Goal: Task Accomplishment & Management: Use online tool/utility

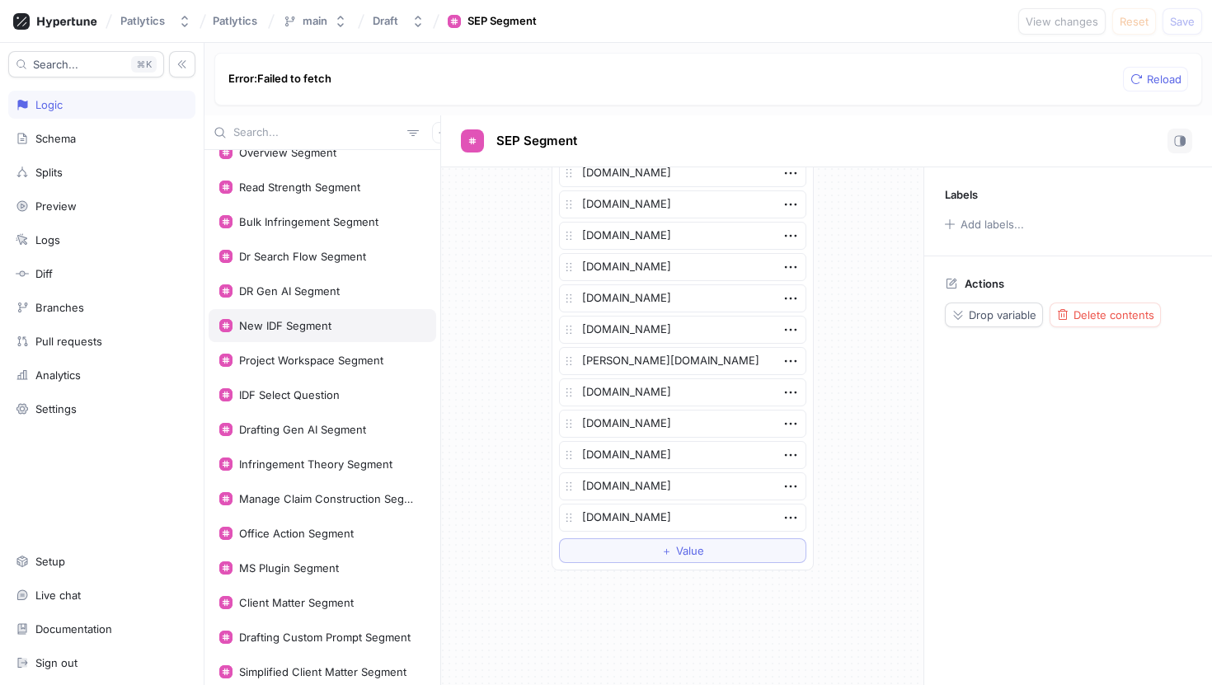
scroll to position [342, 0]
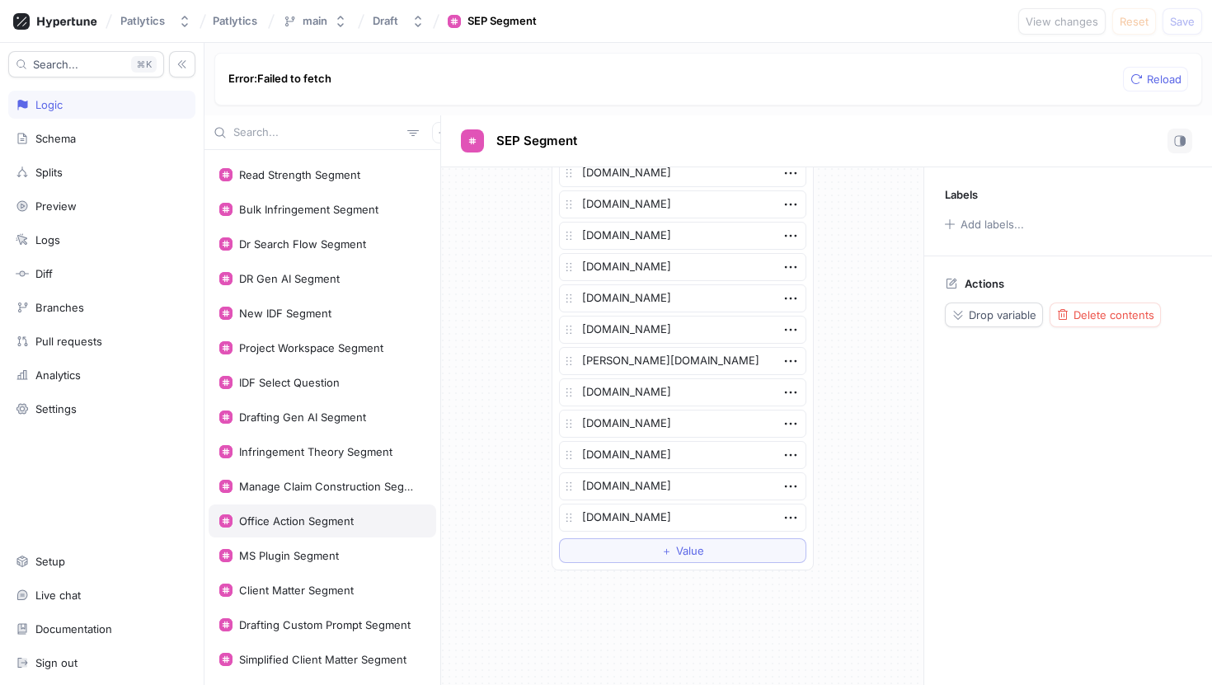
click at [322, 519] on div "Office Action Segment" at bounding box center [296, 521] width 115 height 13
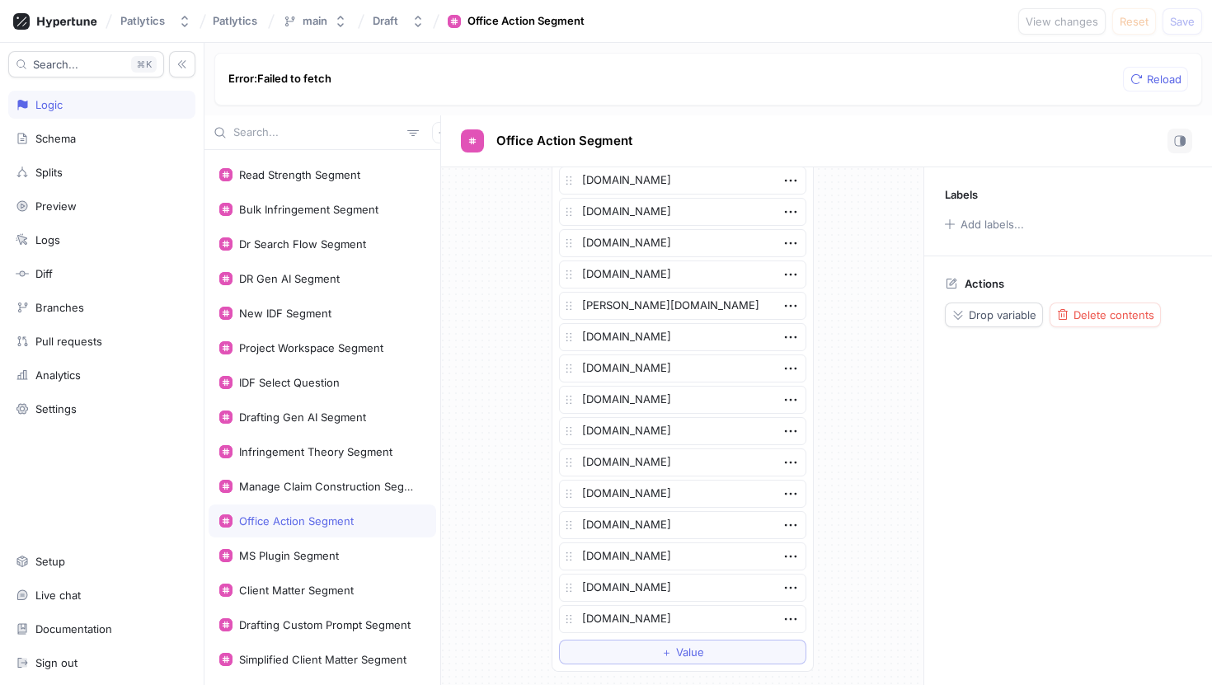
scroll to position [587, 0]
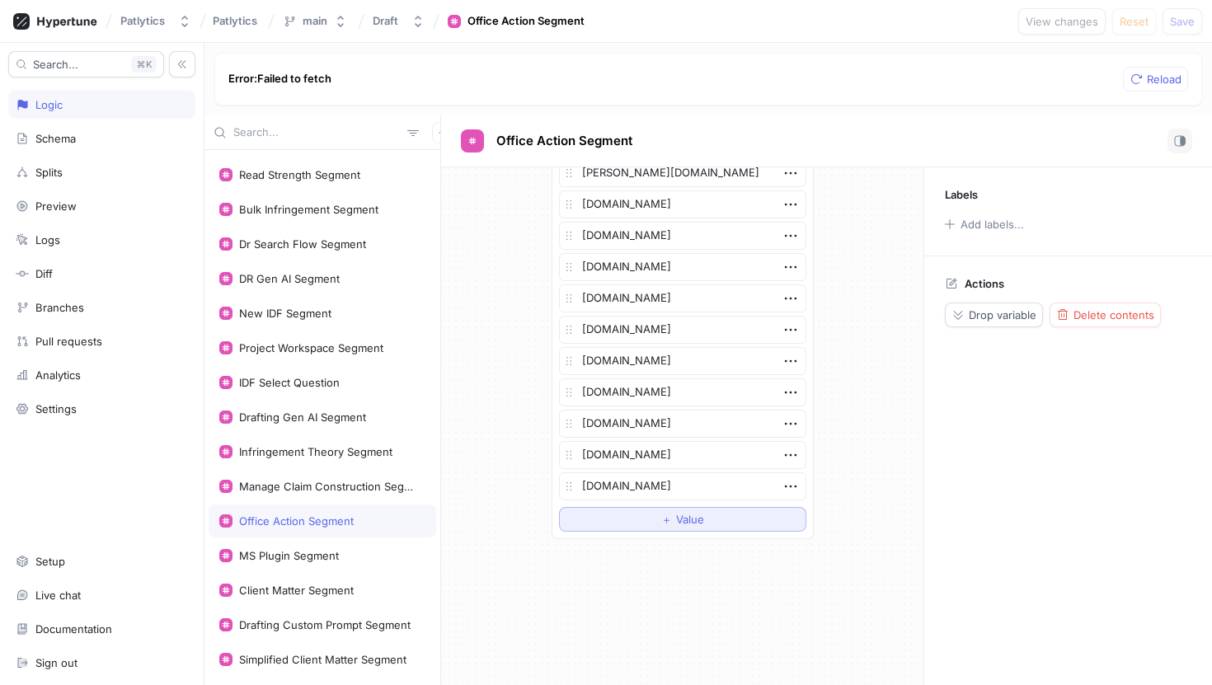
click at [618, 526] on button "＋ Value" at bounding box center [682, 519] width 247 height 25
type textarea "x"
type textarea "a"
type textarea "x"
type textarea "ad"
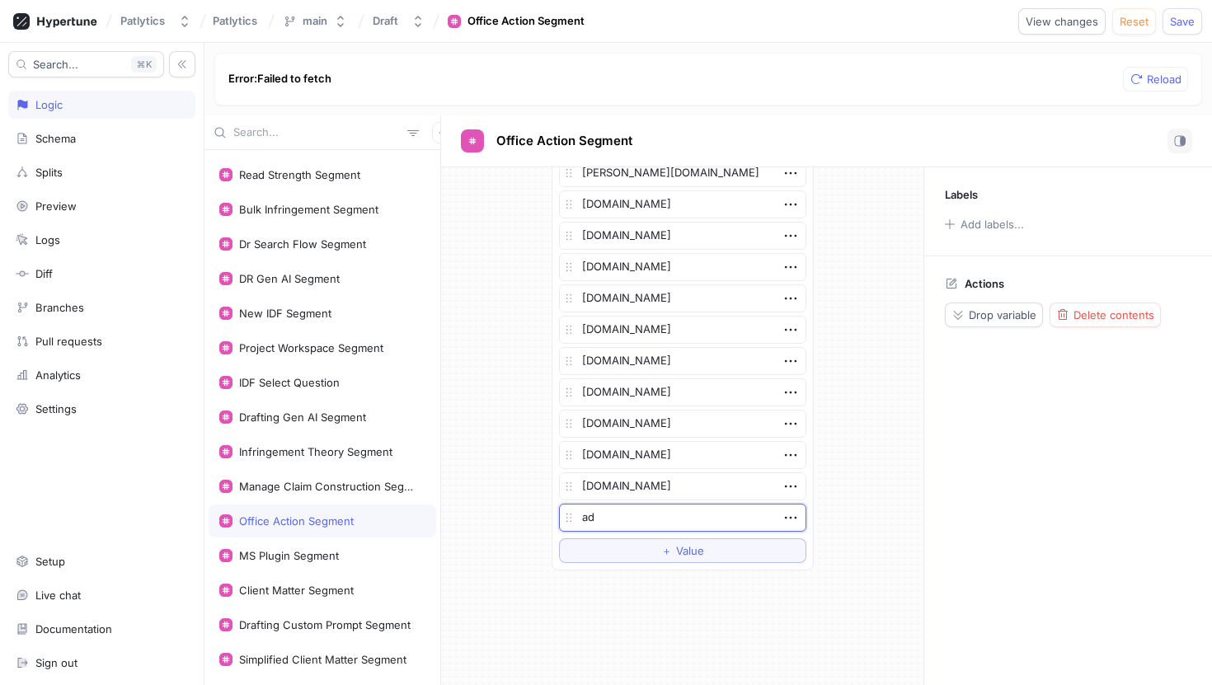
type textarea "x"
type textarea "adt."
type textarea "x"
type textarea "[DOMAIN_NAME]"
type textarea "x"
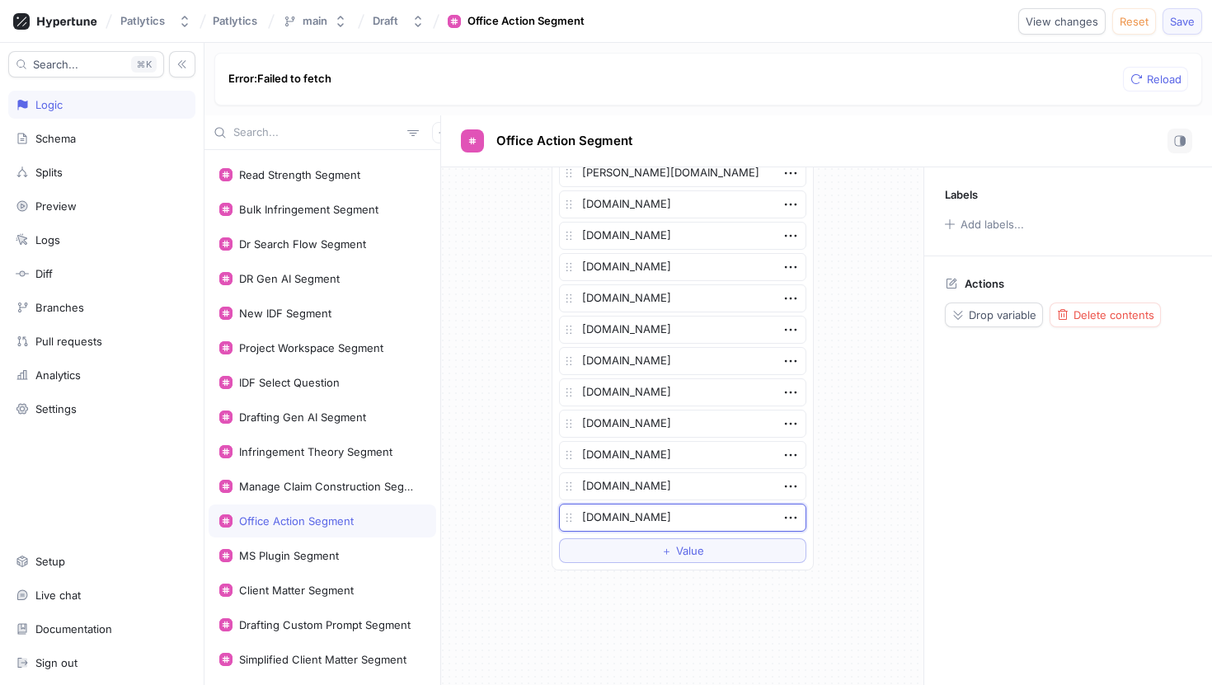
type textarea "[DOMAIN_NAME]"
click at [1184, 17] on span "Save" at bounding box center [1182, 21] width 25 height 10
click at [778, 92] on div "Error: Failed to fetch Reload" at bounding box center [708, 79] width 988 height 53
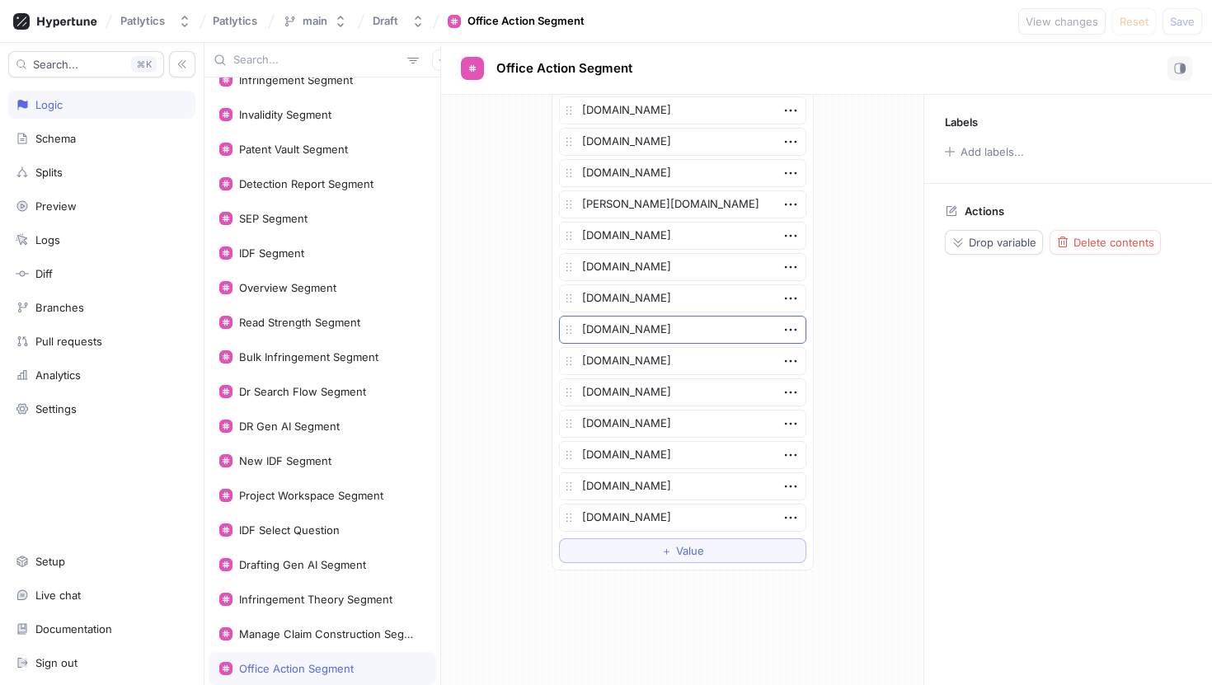
scroll to position [587, 0]
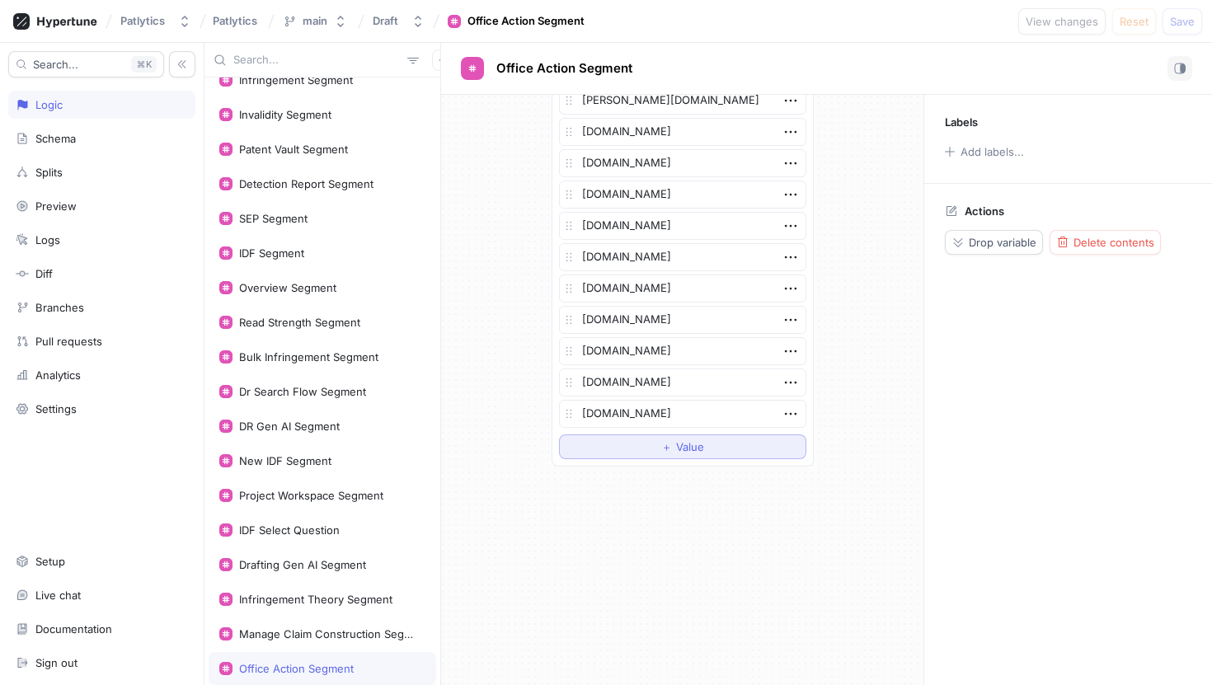
click at [666, 445] on span "＋" at bounding box center [666, 447] width 11 height 10
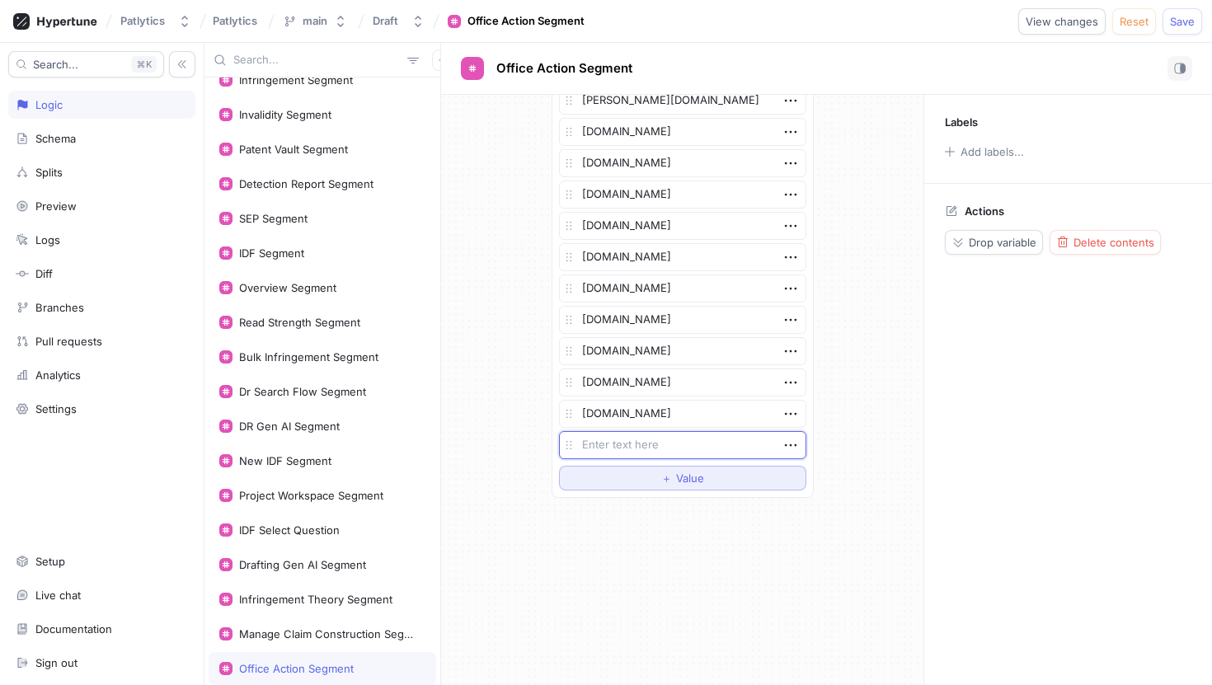
type textarea "x"
type textarea "a"
type textarea "x"
type textarea "ad"
type textarea "x"
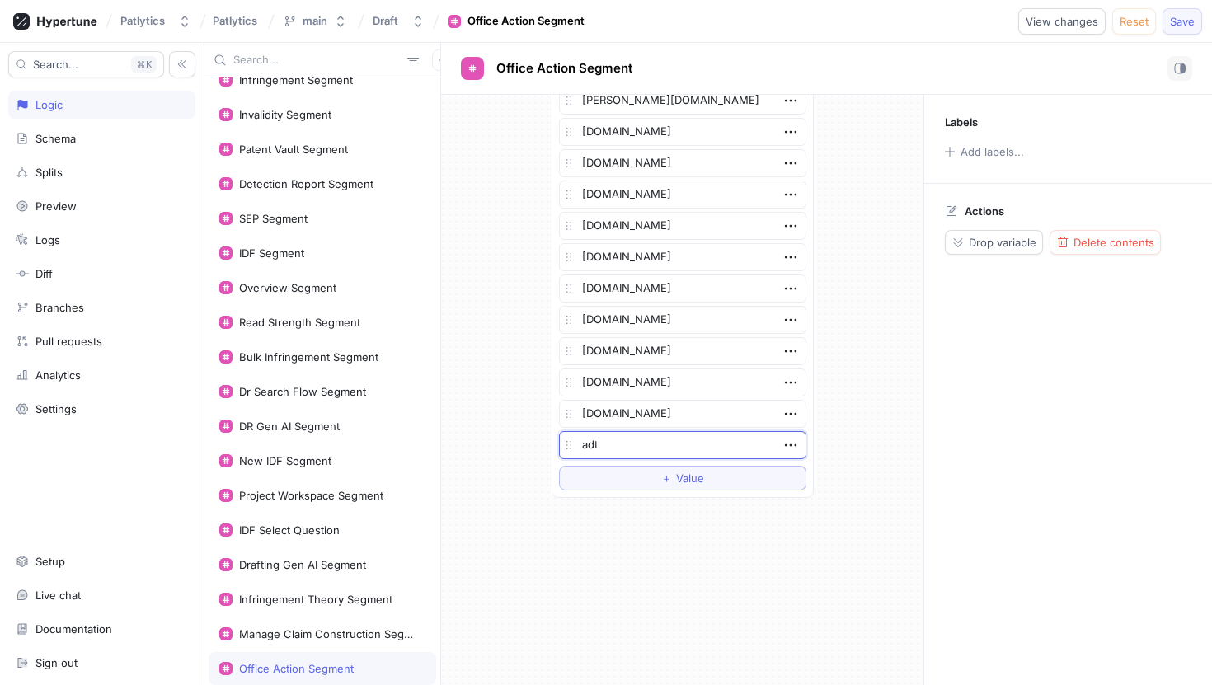
type textarea "adt"
click at [1189, 21] on span "Save" at bounding box center [1182, 21] width 25 height 10
click at [686, 449] on textarea "adt" at bounding box center [682, 445] width 247 height 28
type textarea "x"
type textarea "[DOMAIN_NAME]"
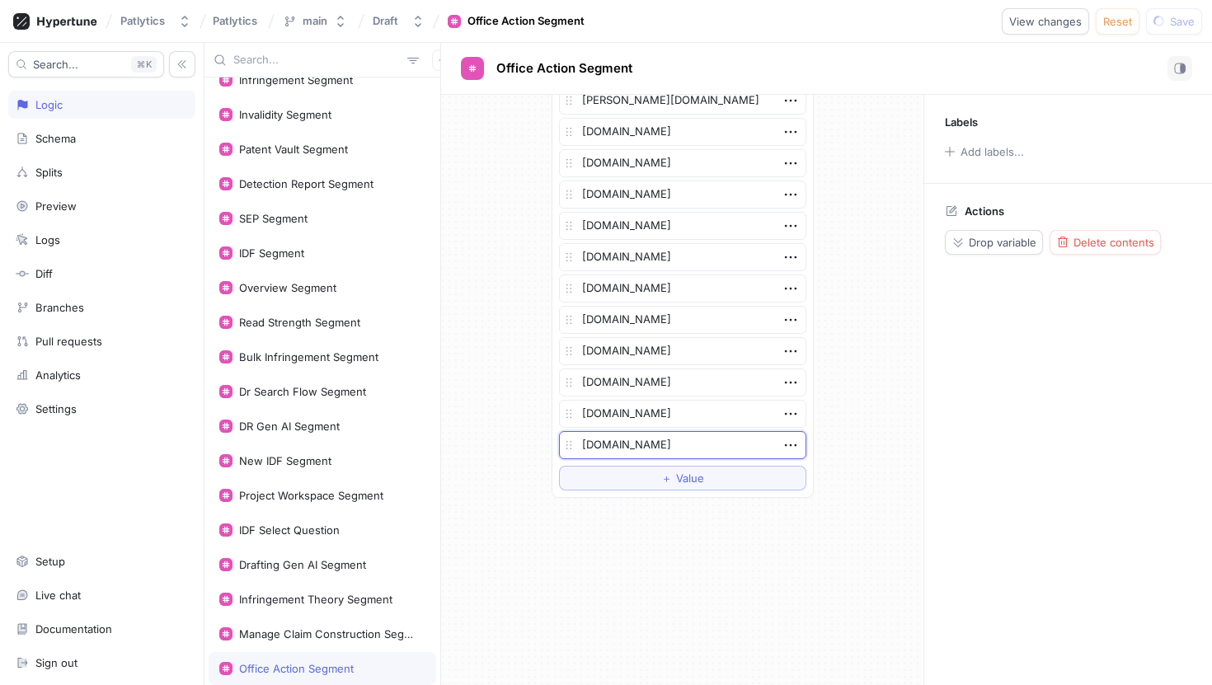
type textarea "x"
type textarea "[DOMAIN_NAME]"
click at [1171, 17] on span "Save" at bounding box center [1182, 21] width 25 height 10
type textarea "x"
